Goal: Transaction & Acquisition: Download file/media

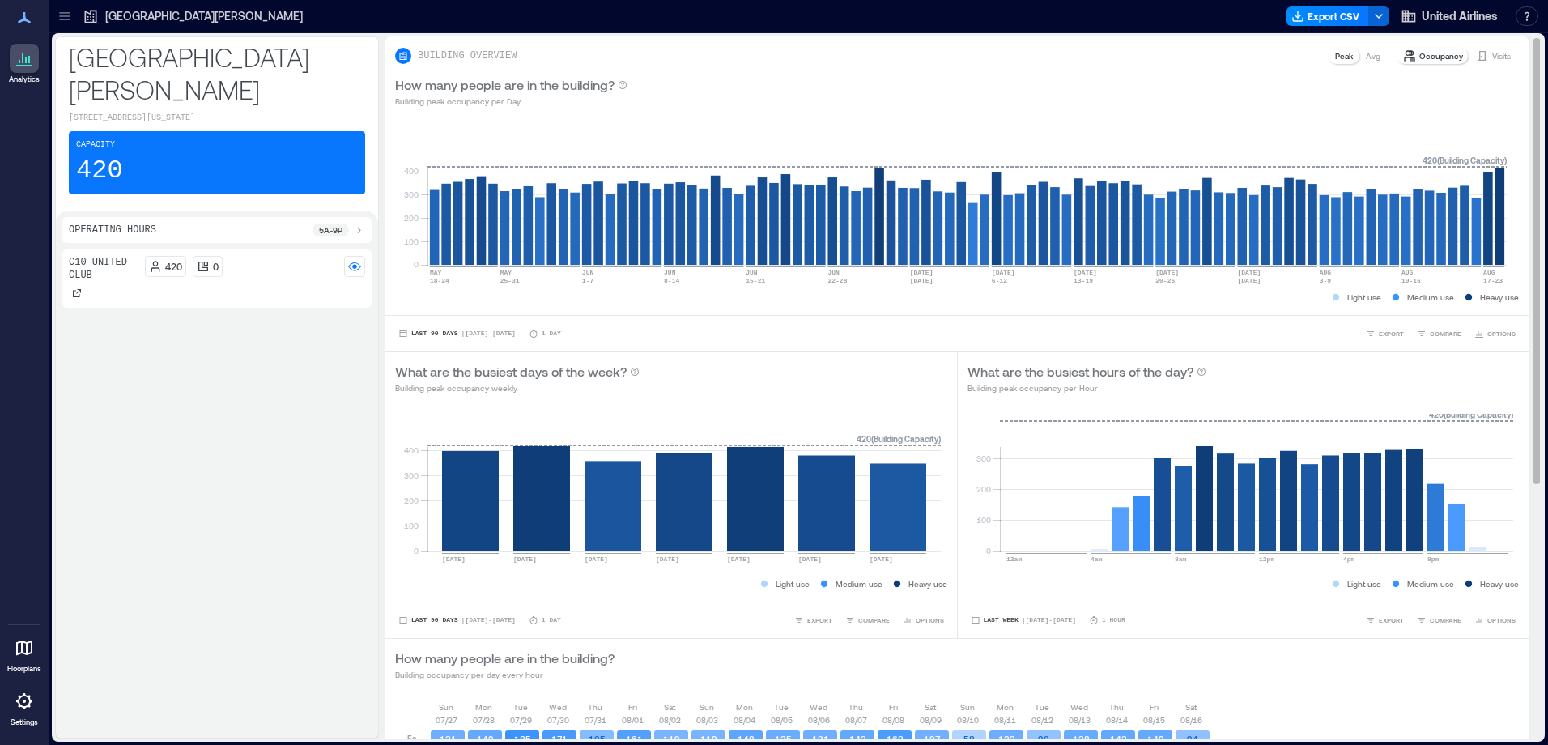
click at [1423, 57] on p "Occupancy" at bounding box center [1442, 55] width 44 height 13
click at [1493, 59] on p "Visits" at bounding box center [1502, 55] width 19 height 13
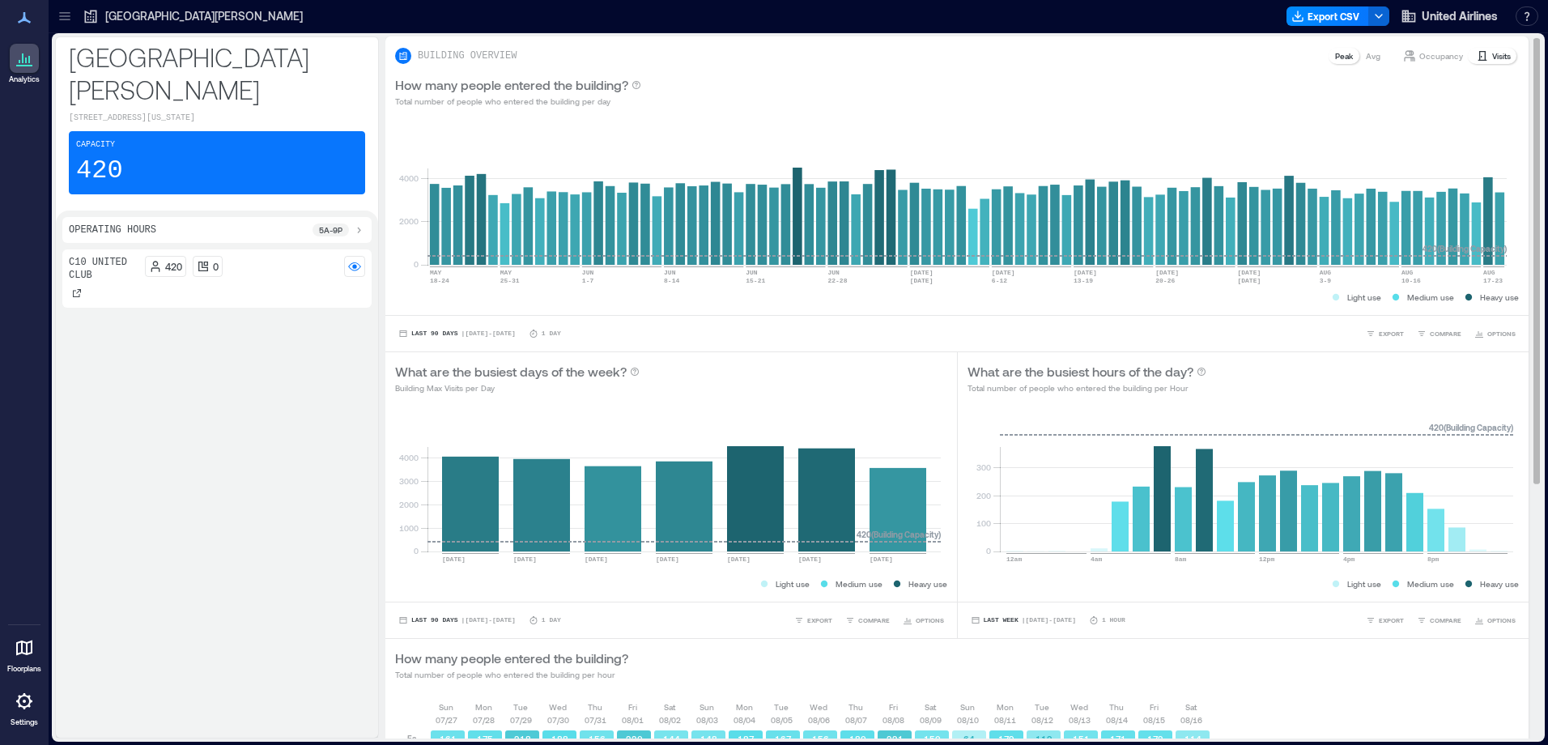
click at [1442, 67] on div "How many people entered the building? Total number of people who entered the bu…" at bounding box center [956, 92] width 1143 height 52
click at [1442, 56] on p "Occupancy" at bounding box center [1442, 55] width 44 height 13
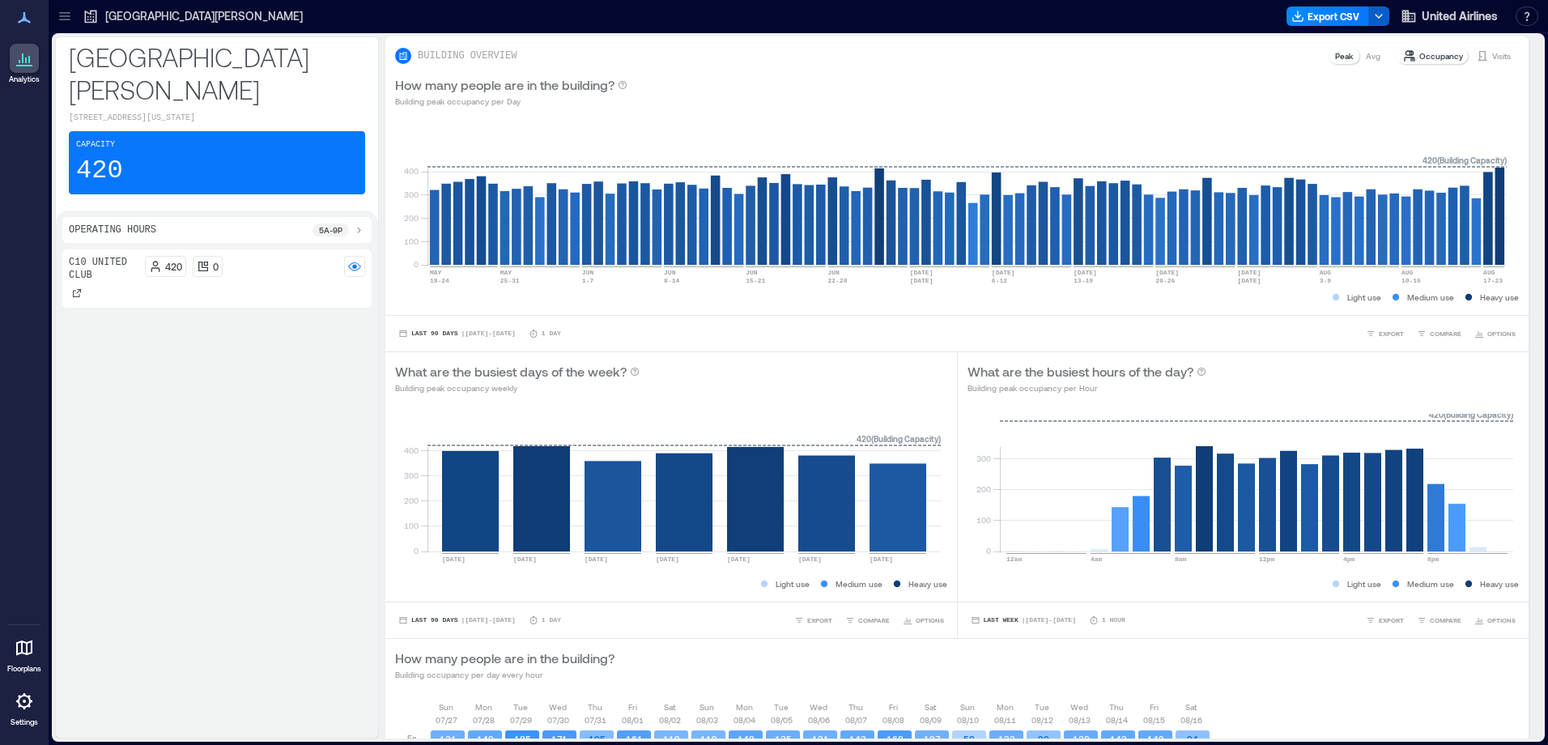
click at [1383, 16] on icon "button" at bounding box center [1379, 16] width 13 height 13
click at [774, 104] on div "How many people are in the building? Building peak occupancy per Day" at bounding box center [957, 91] width 1124 height 32
click at [1337, 6] on div "Export CSV United Airlines Resources API Documentation Help Center Contact Talk…" at bounding box center [1416, 16] width 258 height 26
click at [1331, 19] on button "Export CSV" at bounding box center [1328, 15] width 83 height 19
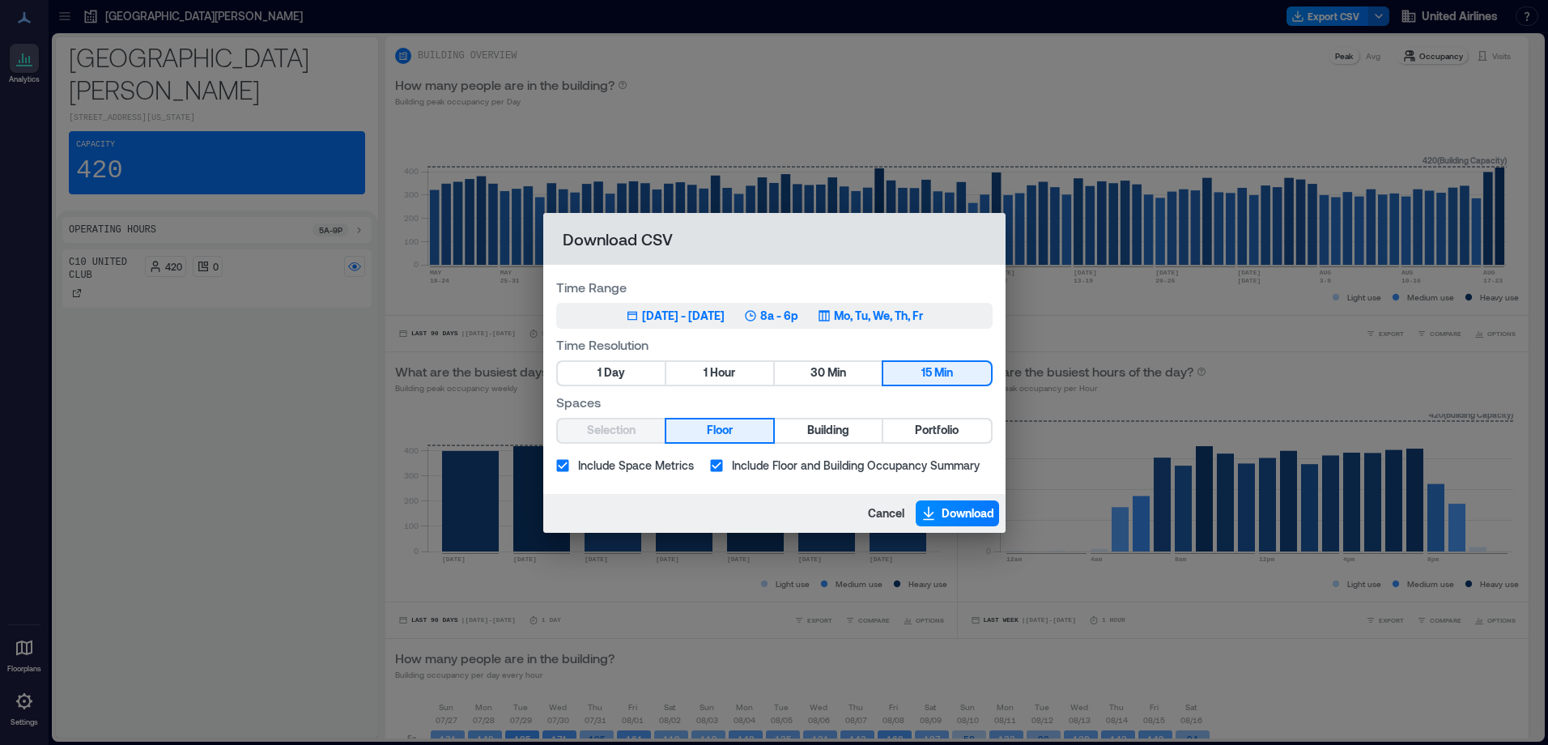
click at [725, 318] on div "[DATE] - [DATE]" at bounding box center [683, 316] width 83 height 16
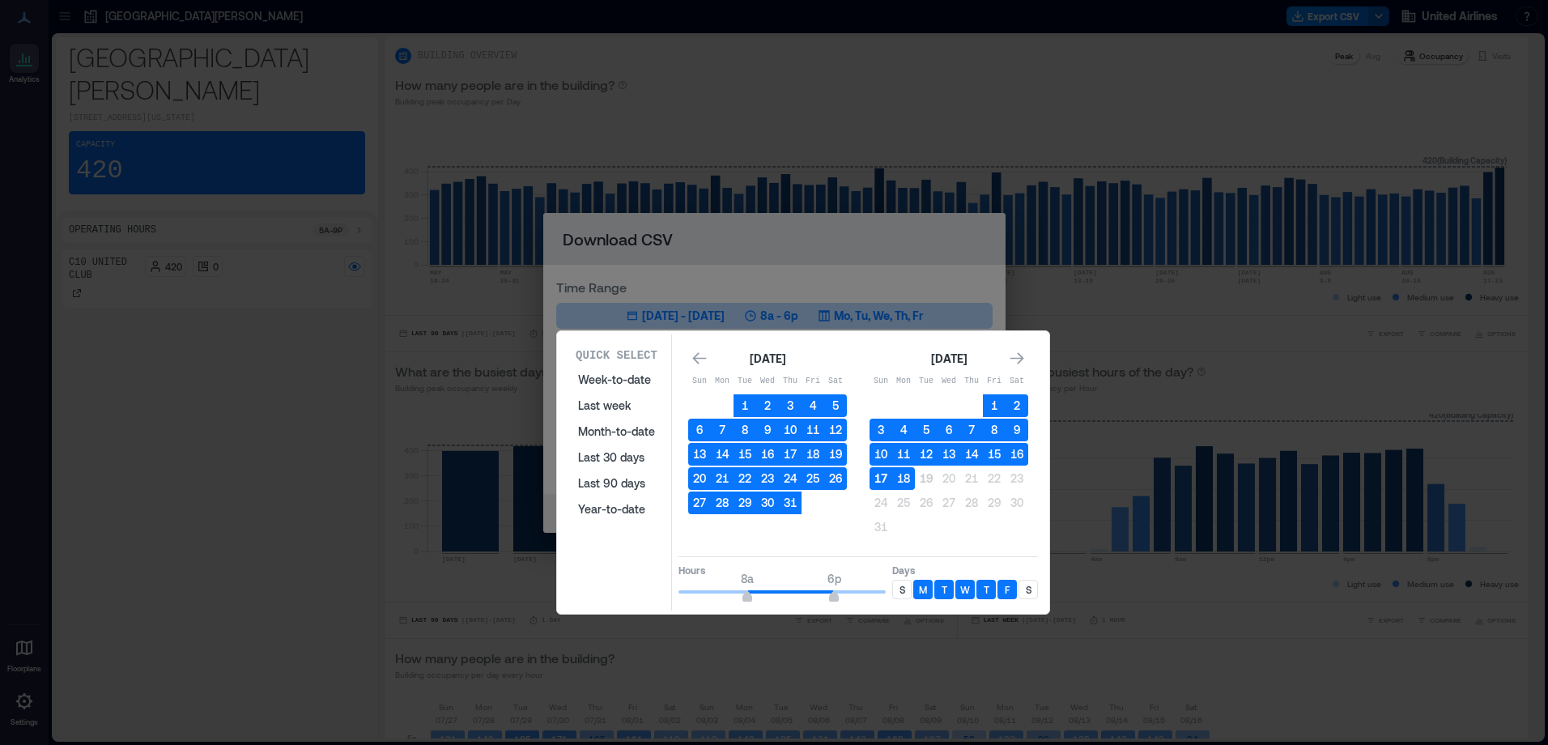
click at [878, 475] on button "17" at bounding box center [881, 478] width 23 height 23
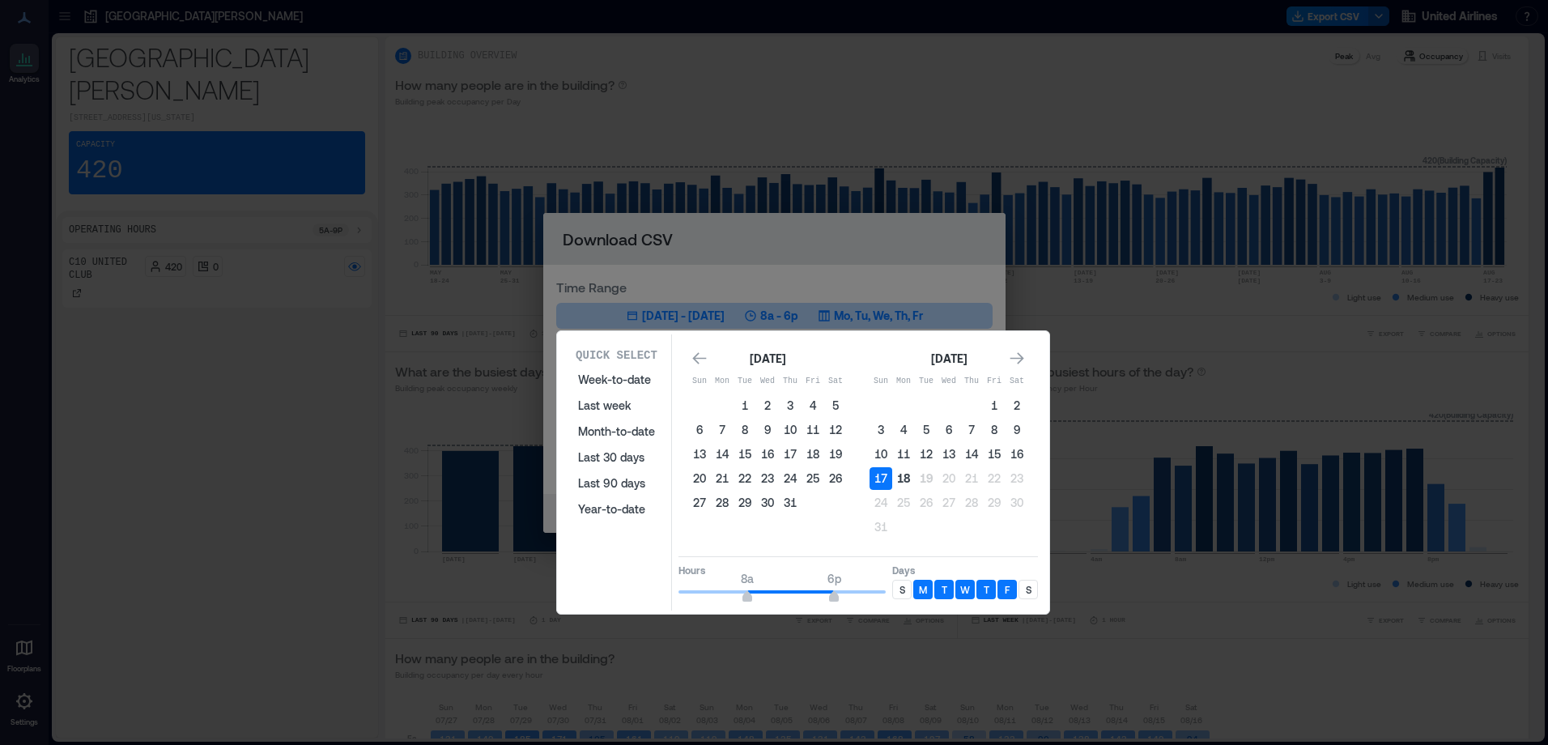
click at [913, 475] on button "18" at bounding box center [903, 478] width 23 height 23
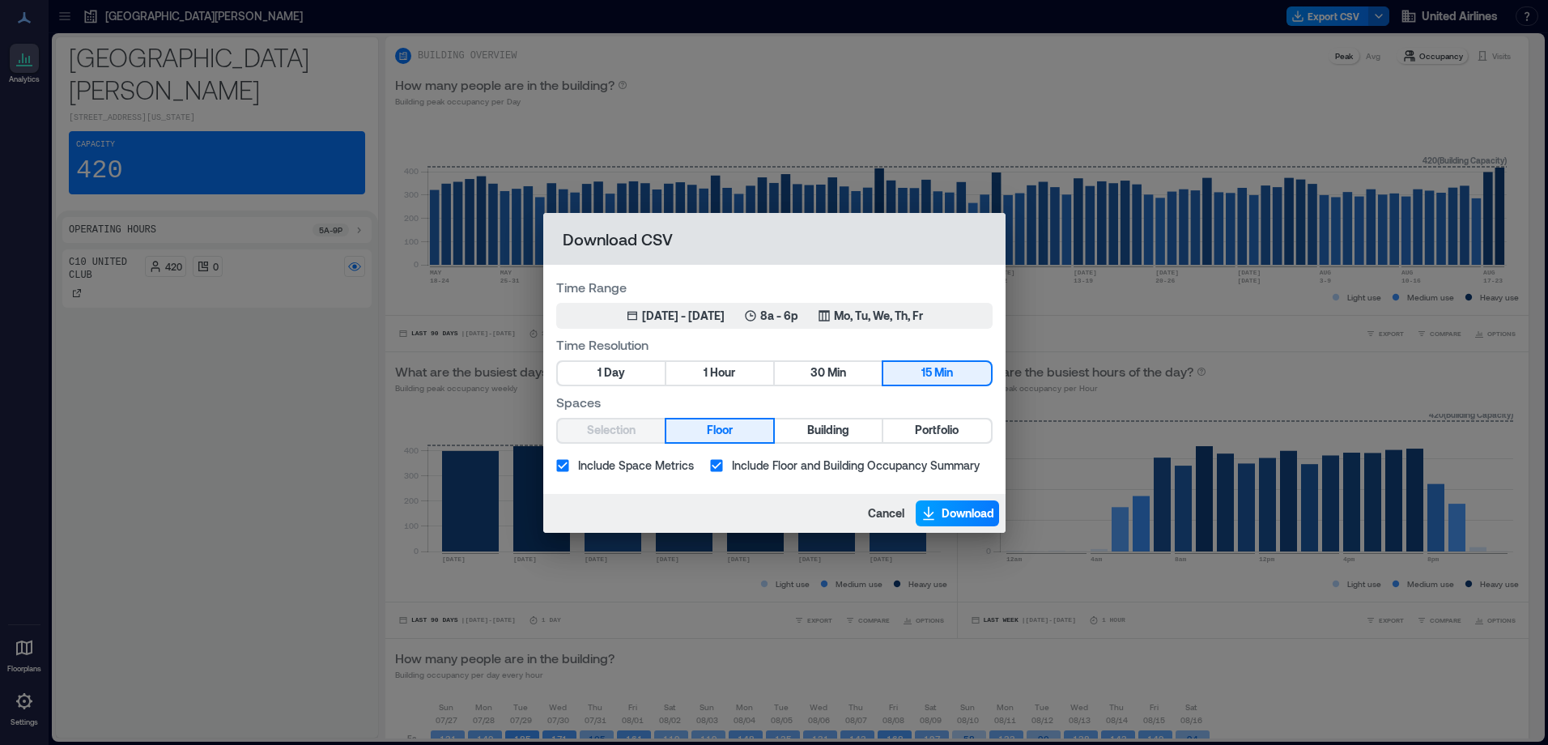
click at [960, 515] on span "Download" at bounding box center [968, 513] width 53 height 16
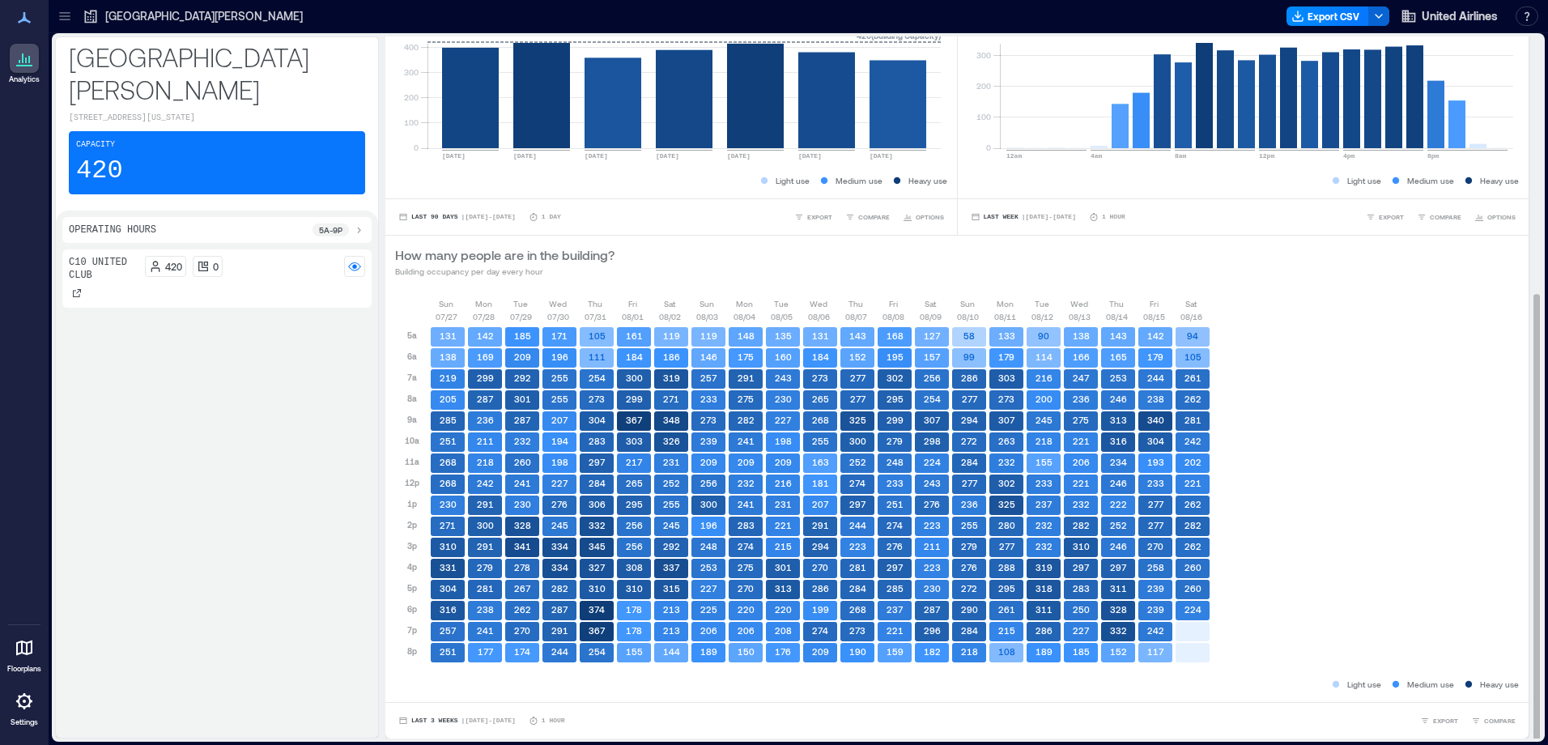
scroll to position [2, 0]
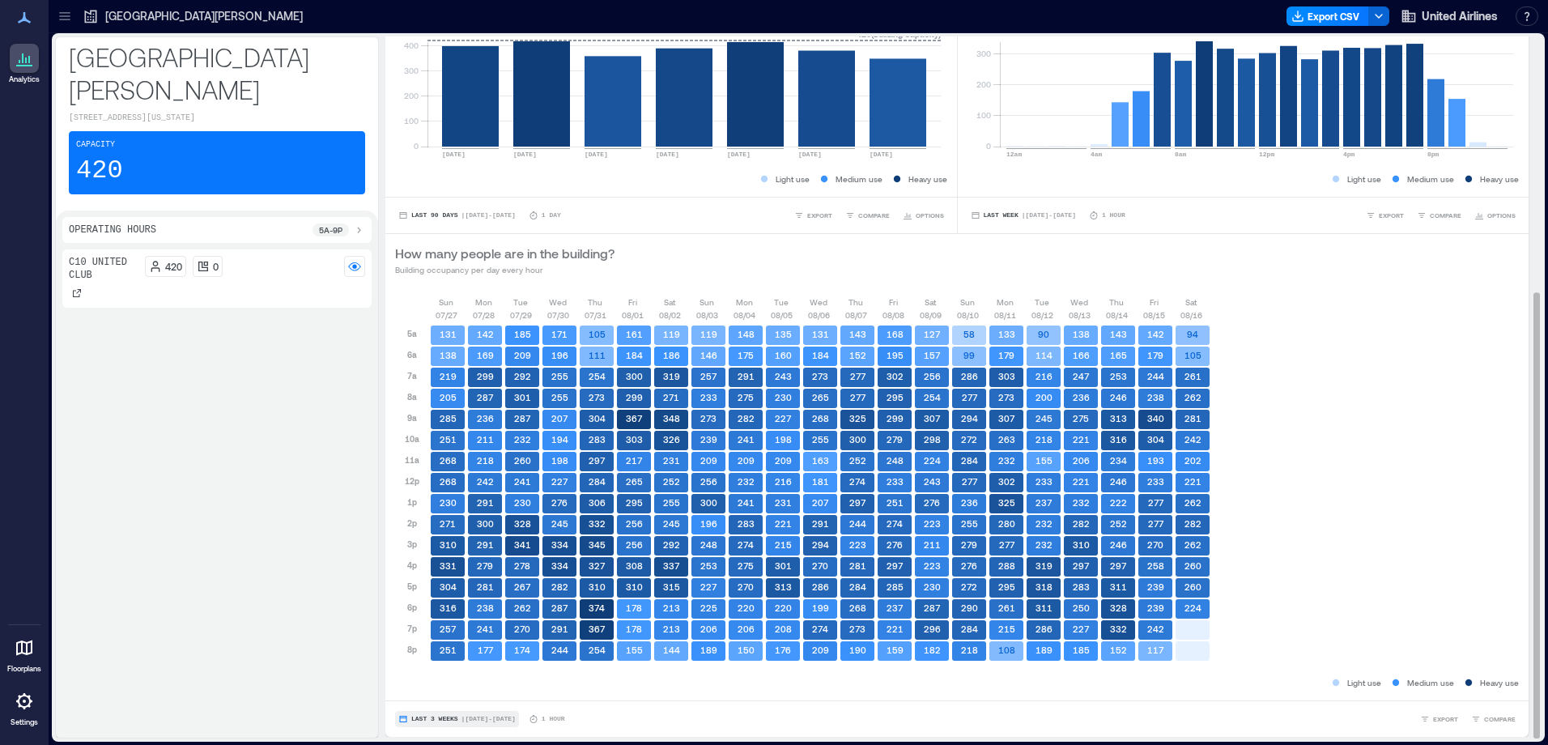
click at [445, 723] on button "Last 3 Weeks | [DATE] - [DATE]" at bounding box center [457, 719] width 124 height 16
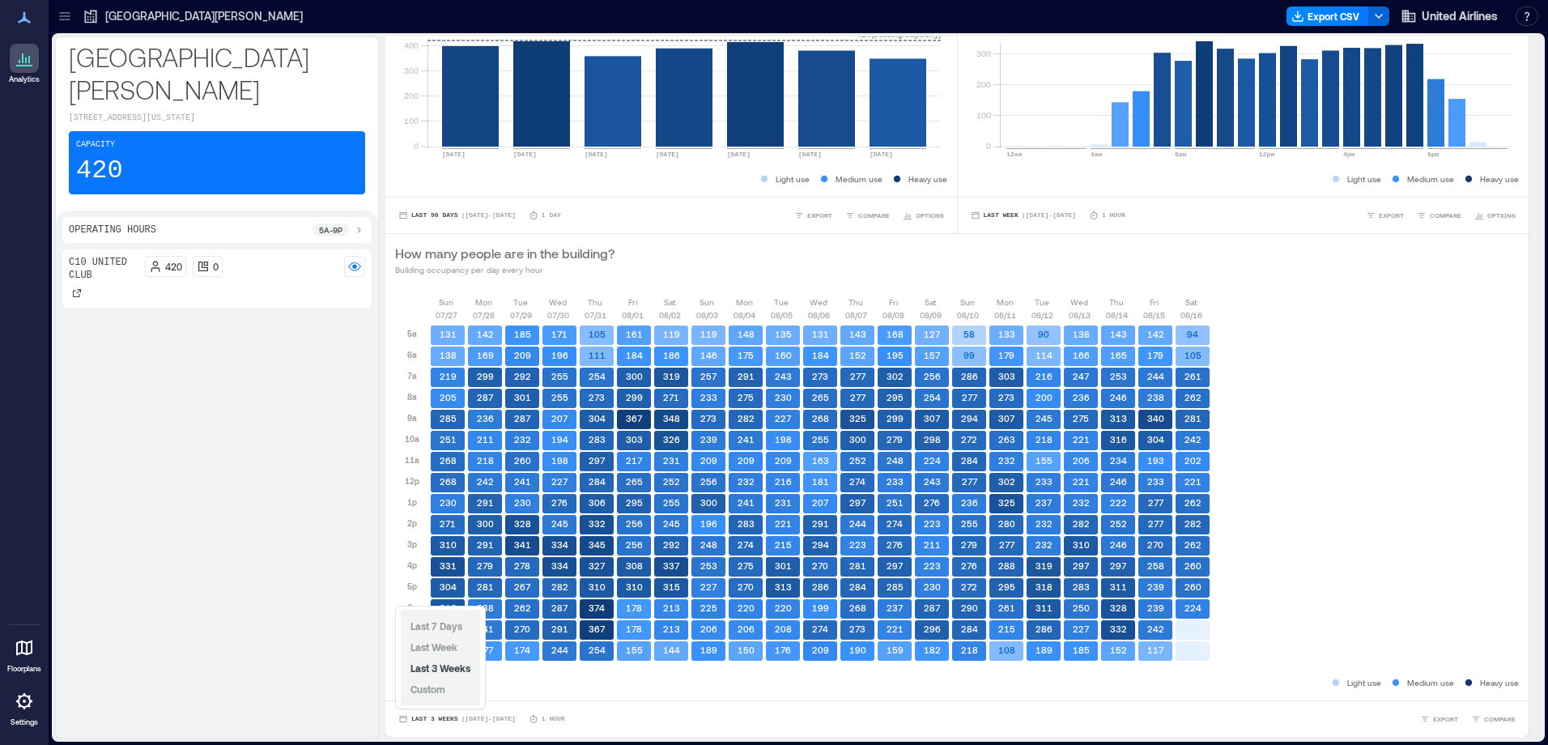
click at [445, 702] on div "Last 7 Days Last Week Last 3 Weeks Custom" at bounding box center [440, 658] width 79 height 96
click at [445, 698] on button "Custom" at bounding box center [427, 688] width 41 height 19
click at [798, 684] on div "Light use Medium use Heavy use" at bounding box center [957, 683] width 1124 height 16
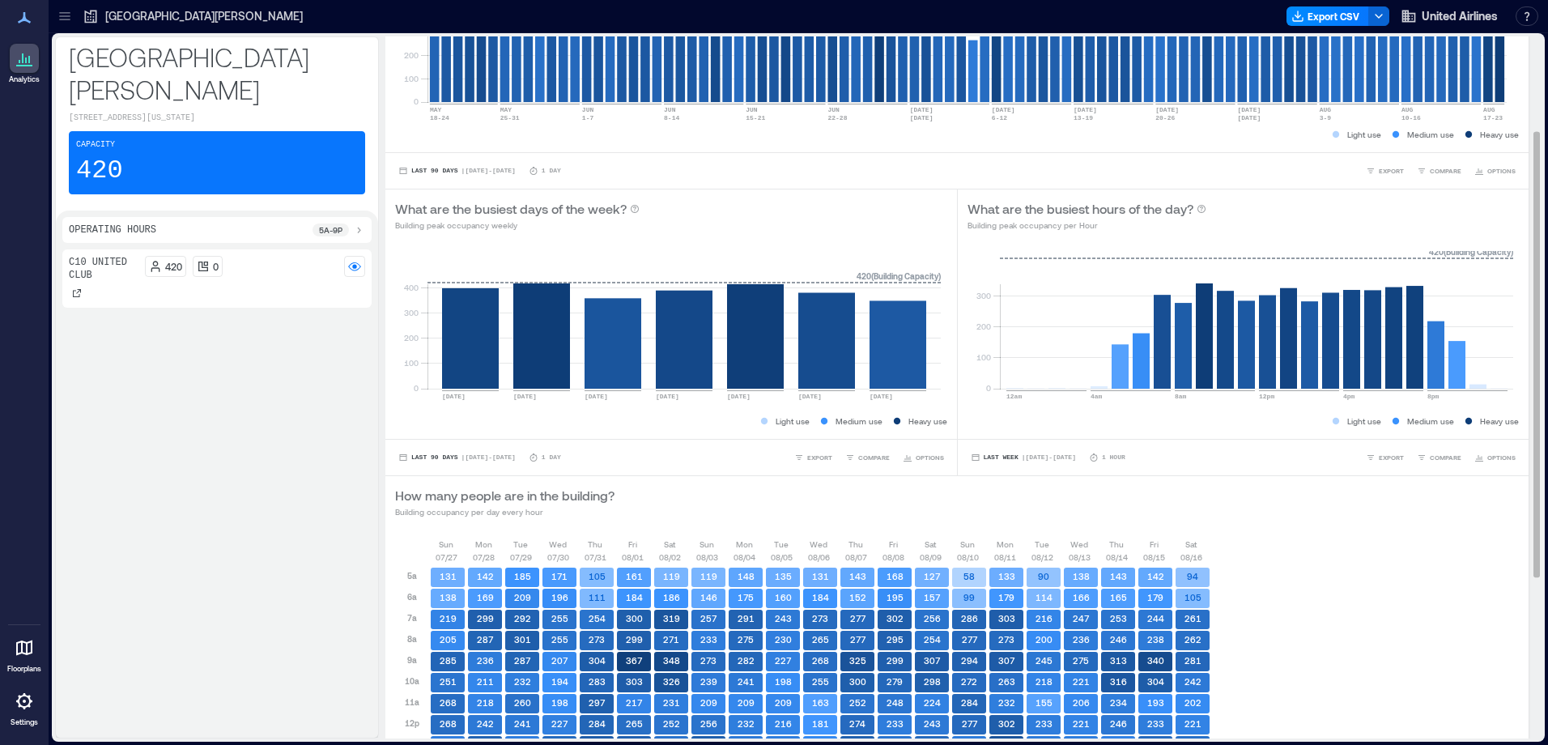
scroll to position [144, 0]
